Goal: Task Accomplishment & Management: Use online tool/utility

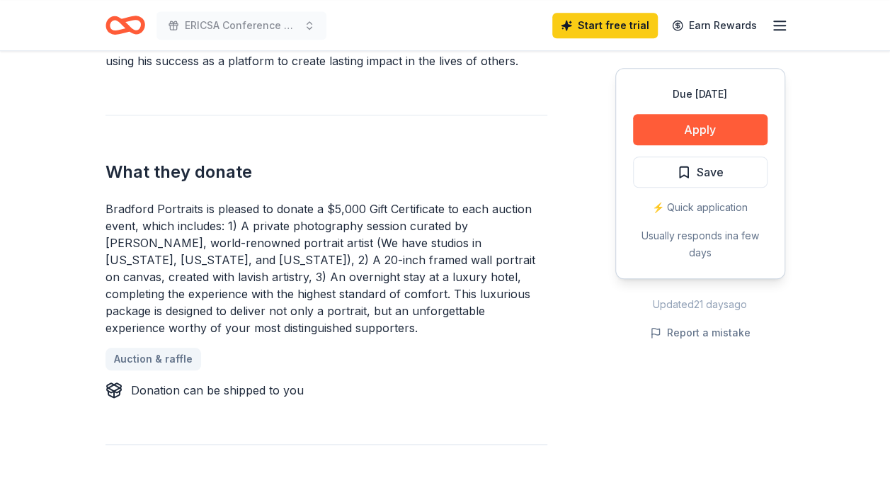
scroll to position [495, 0]
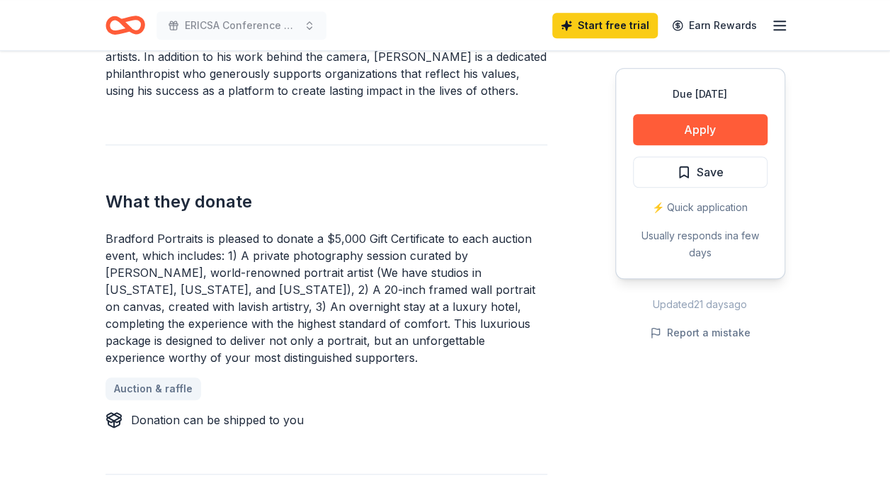
click at [711, 169] on span "Save" at bounding box center [709, 172] width 27 height 18
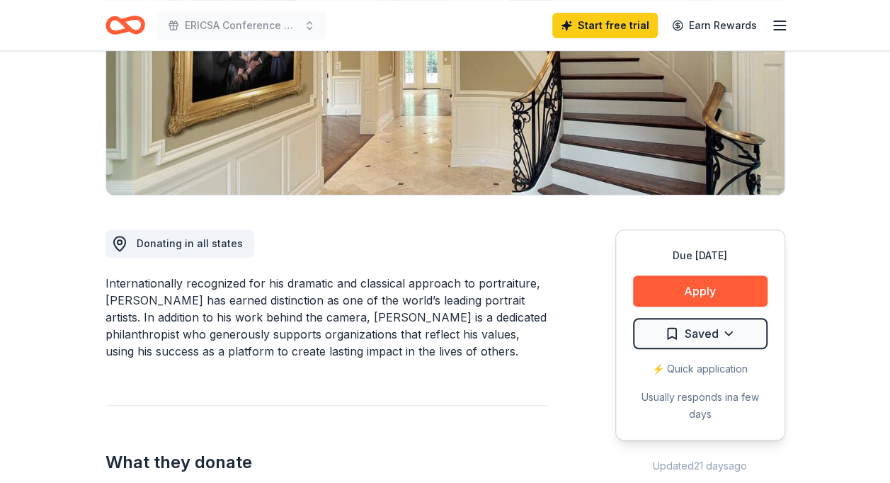
scroll to position [212, 0]
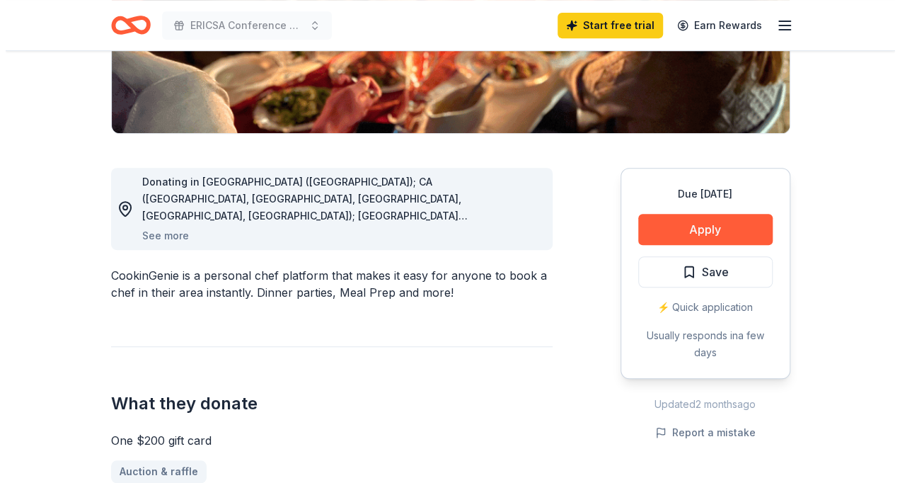
scroll to position [354, 0]
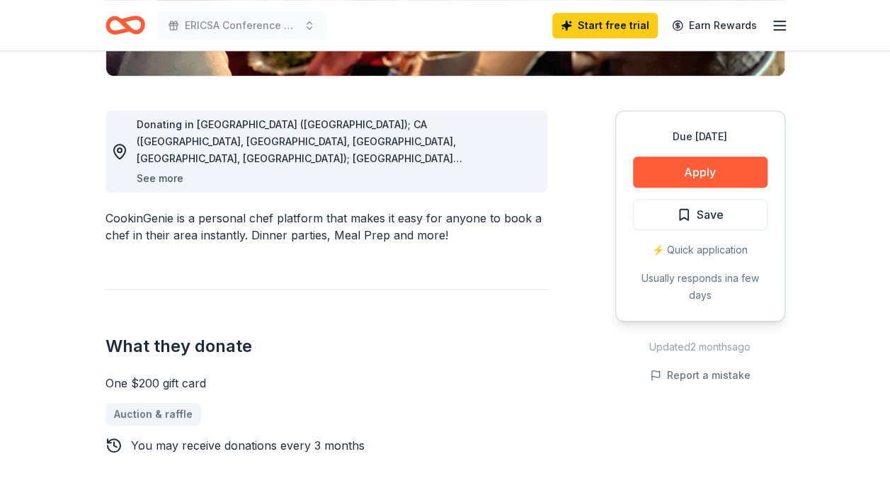
click at [171, 176] on button "See more" at bounding box center [160, 178] width 47 height 17
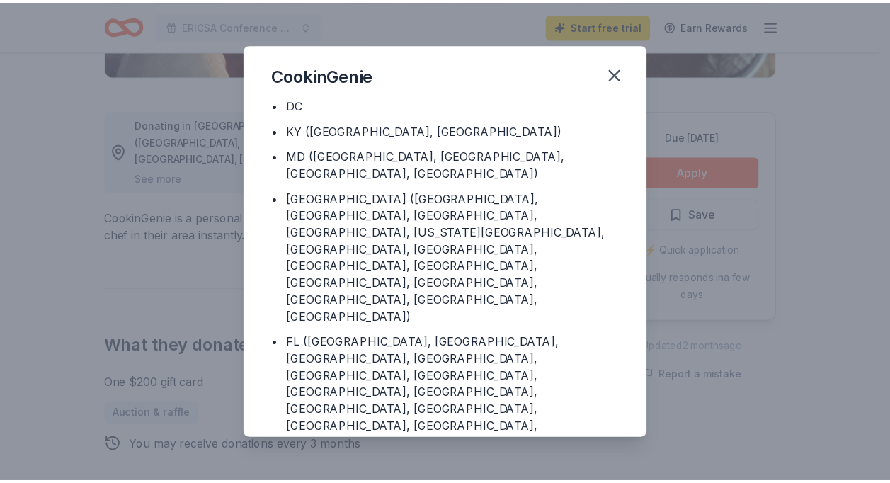
scroll to position [188, 0]
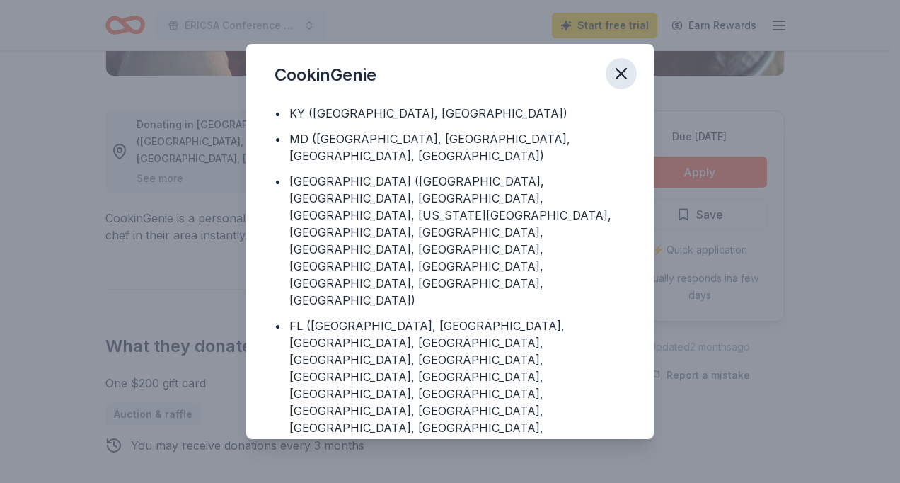
click at [621, 74] on icon "button" at bounding box center [621, 74] width 10 height 10
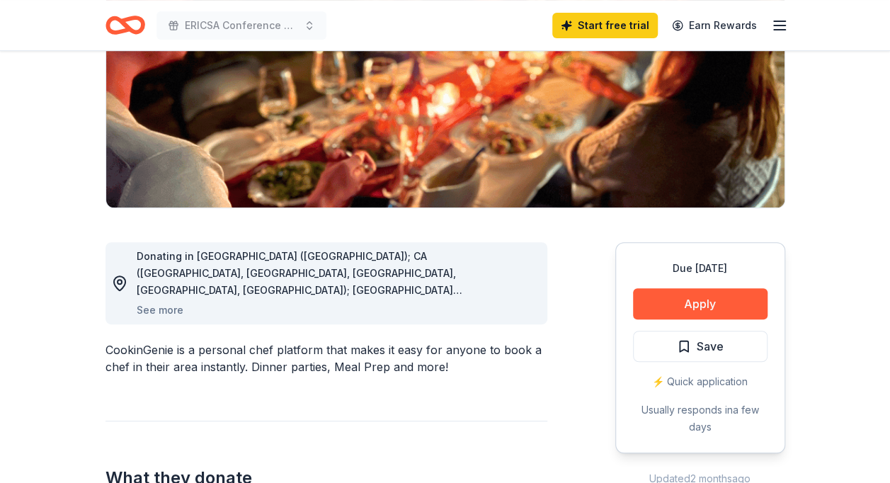
scroll to position [212, 0]
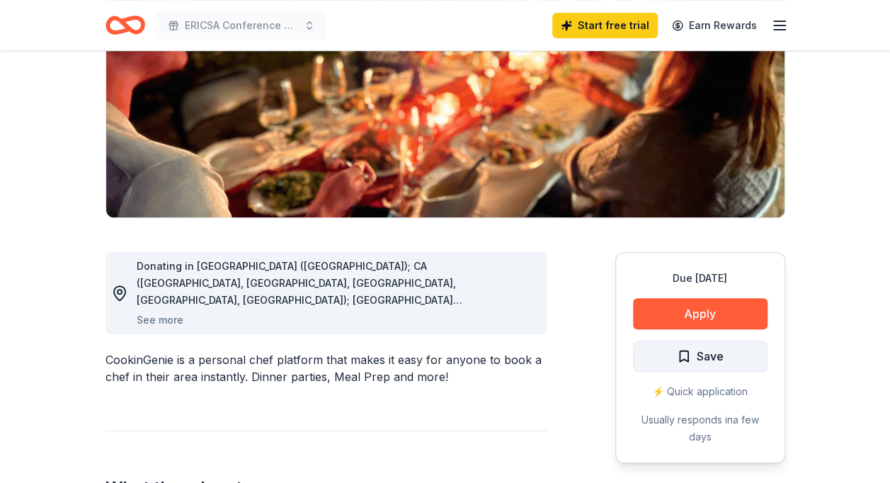
click at [679, 355] on span "Save" at bounding box center [700, 356] width 47 height 18
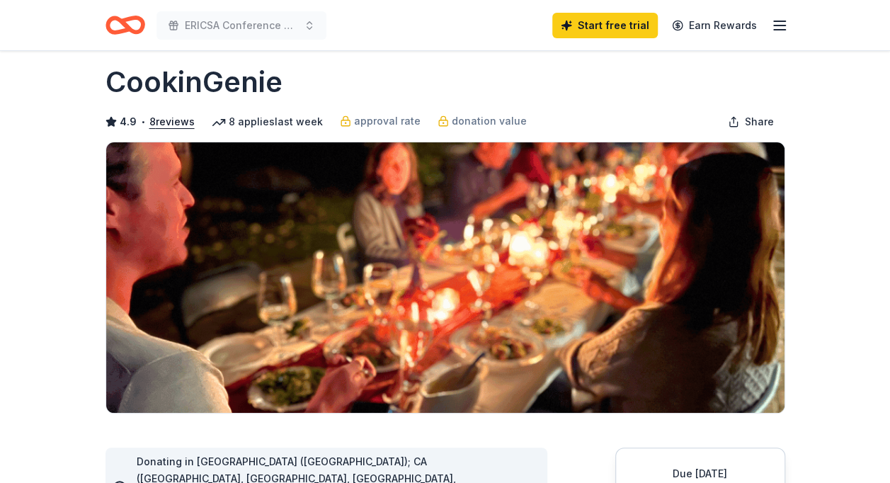
scroll to position [0, 0]
